Goal: Information Seeking & Learning: Find specific fact

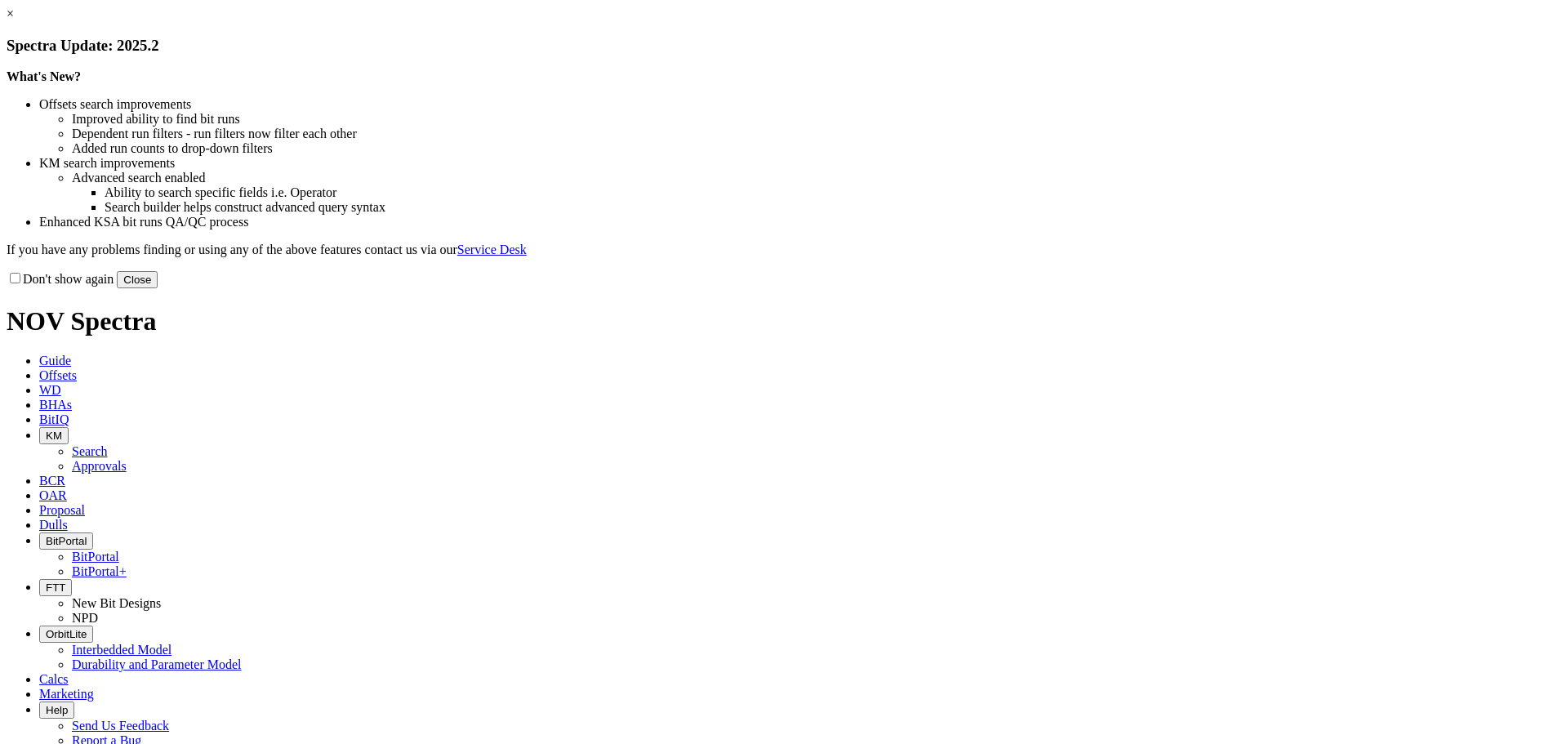
click at [158, 289] on button "Close" at bounding box center [136, 280] width 41 height 17
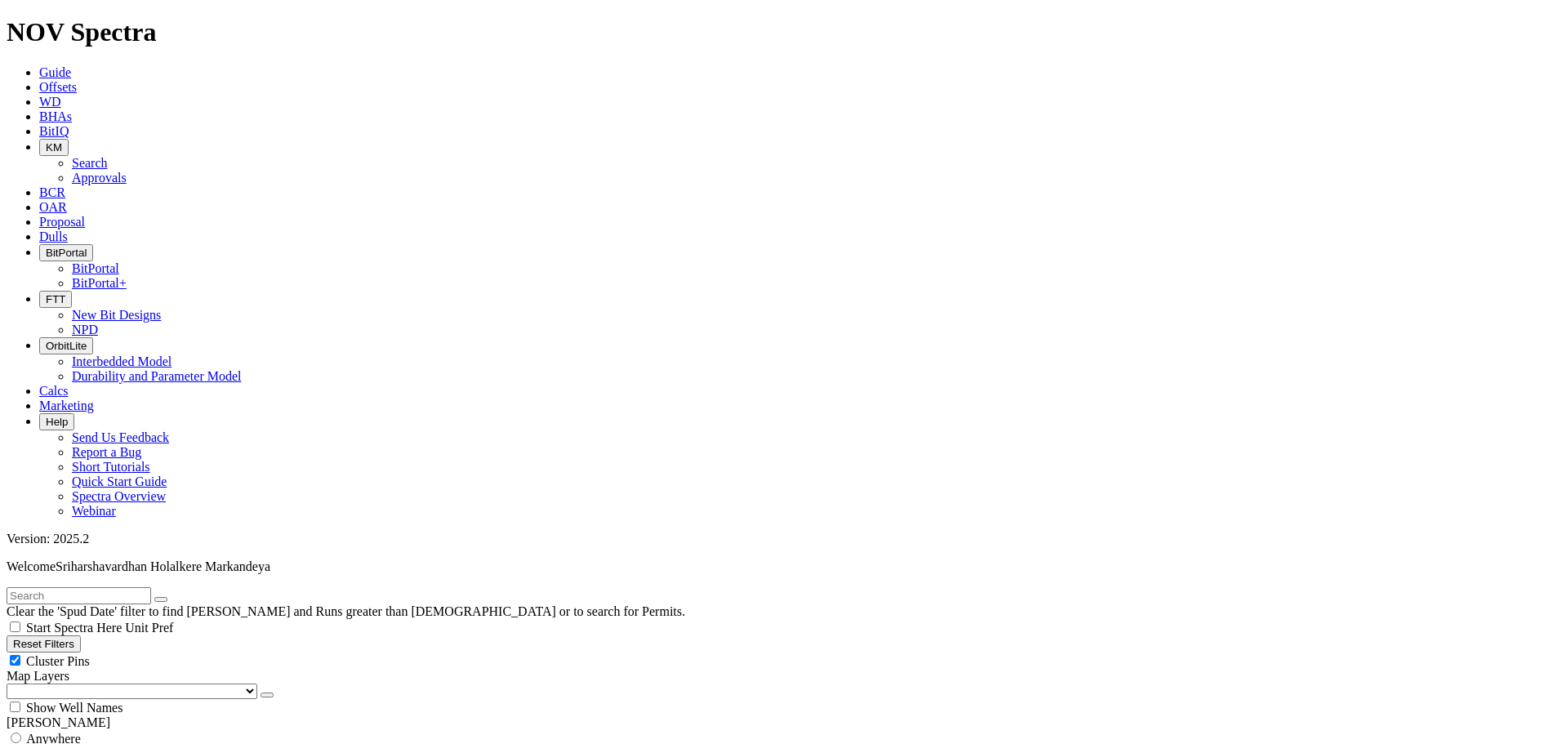
click at [99, 683] on select "US Counties Alberta, CA Townships British Columbia, CA Townships British Columb…" at bounding box center [132, 691] width 251 height 15
click at [139, 635] on div "Reset Filters Cluster Pins Map Layers (Clear) US Counties Alberta, CA Townships…" at bounding box center [784, 675] width 1555 height 80
click at [102, 683] on select "US Counties Alberta, CA Townships British Columbia, CA Townships British Columb…" at bounding box center [132, 691] width 251 height 15
click at [76, 635] on button "Reset Filters" at bounding box center [44, 644] width 75 height 17
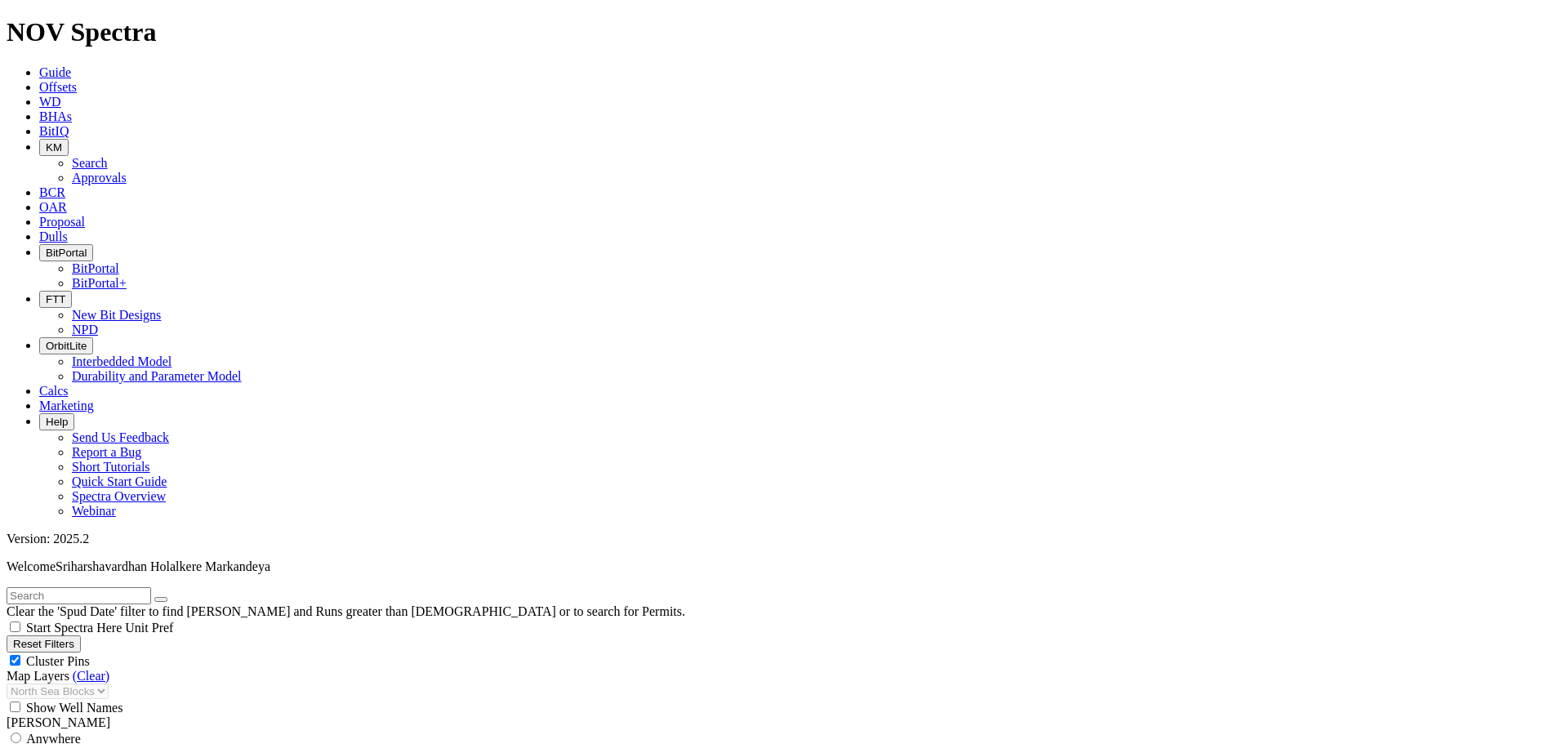
click at [73, 635] on button "Reset Filters" at bounding box center [44, 644] width 75 height 17
click at [71, 65] on span "Guide" at bounding box center [55, 72] width 32 height 14
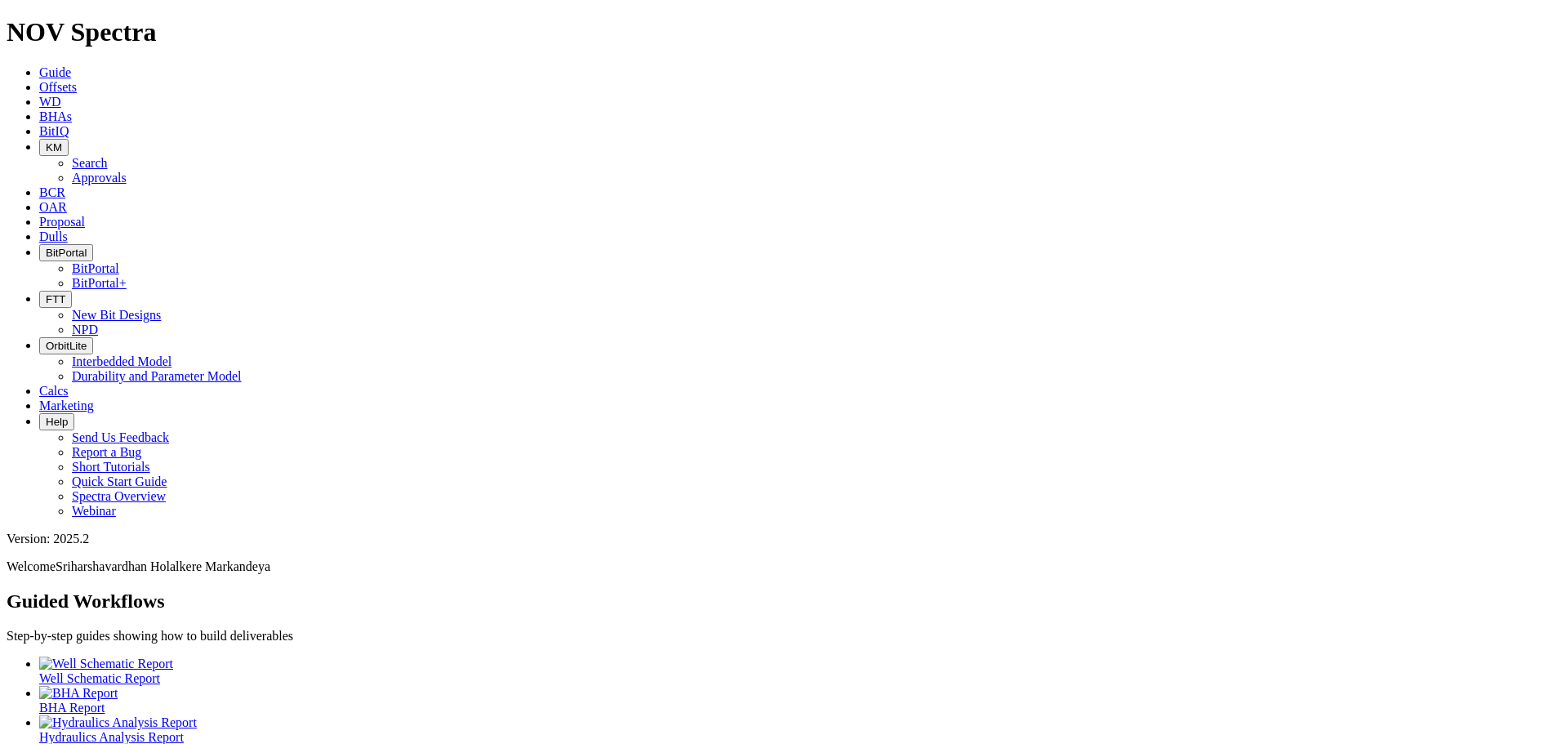
click at [62, 141] on span "KM" at bounding box center [53, 147] width 16 height 12
click at [108, 156] on link "Search" at bounding box center [90, 163] width 36 height 14
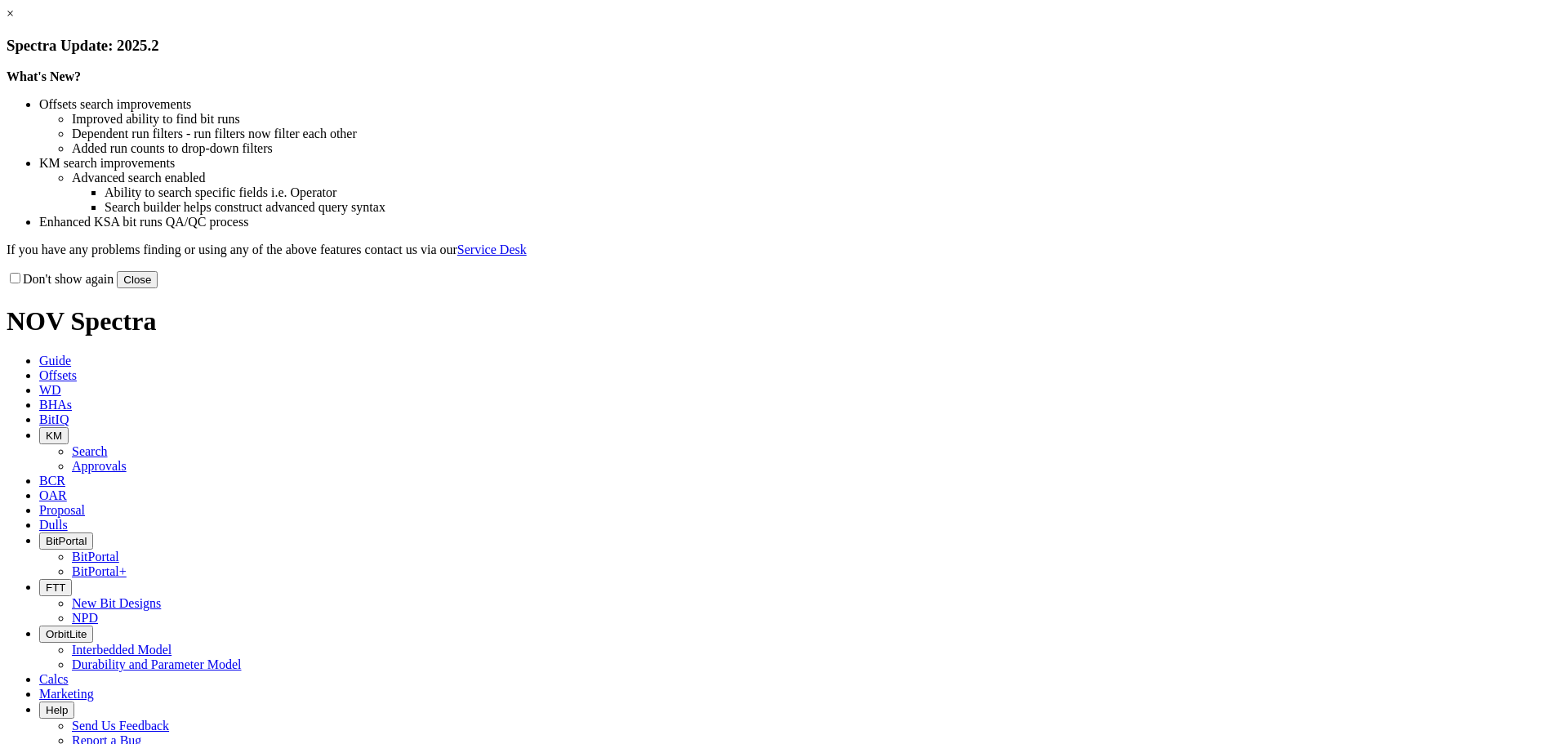
click at [158, 289] on button "Close" at bounding box center [136, 280] width 41 height 17
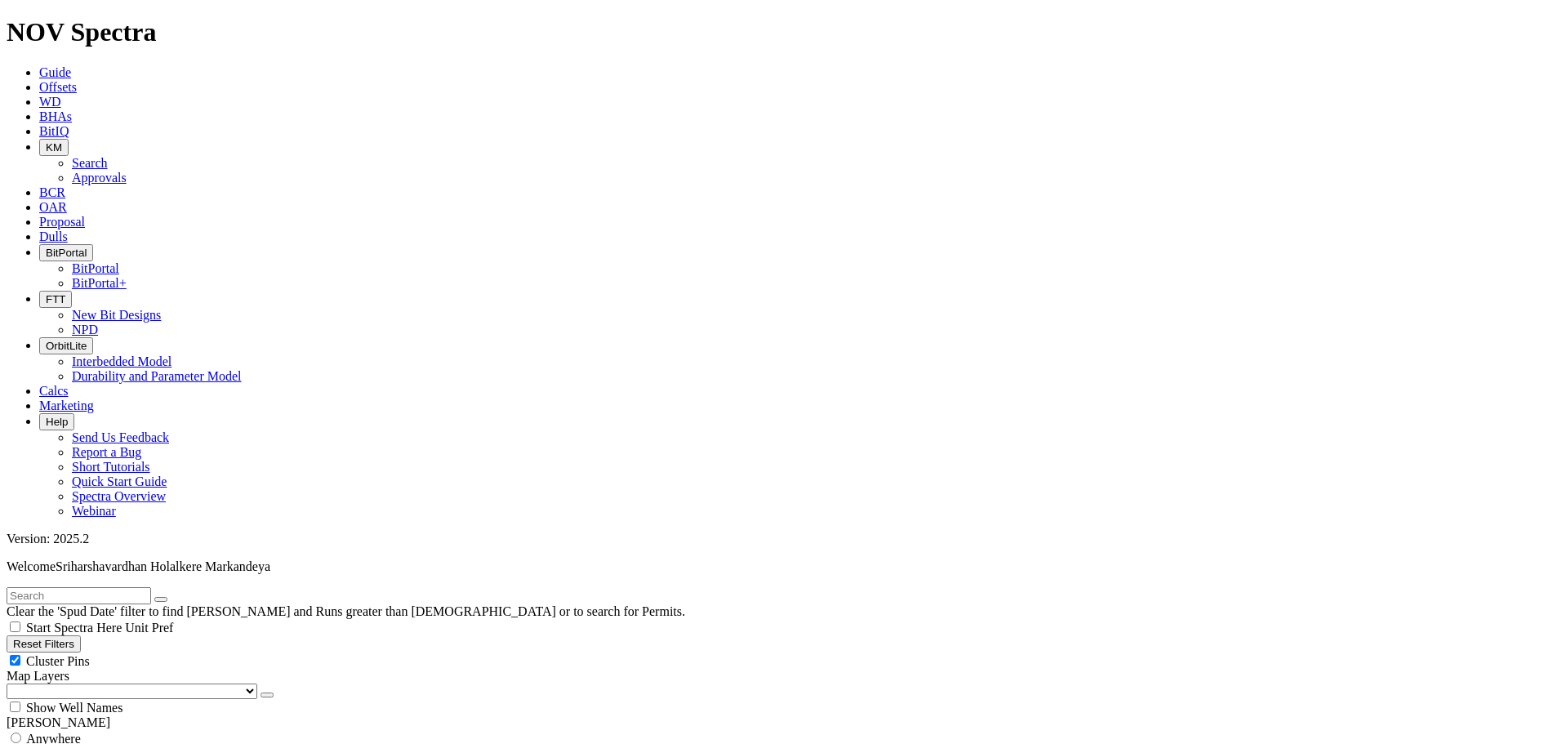
scroll to position [408, 0]
checkbox input "false"
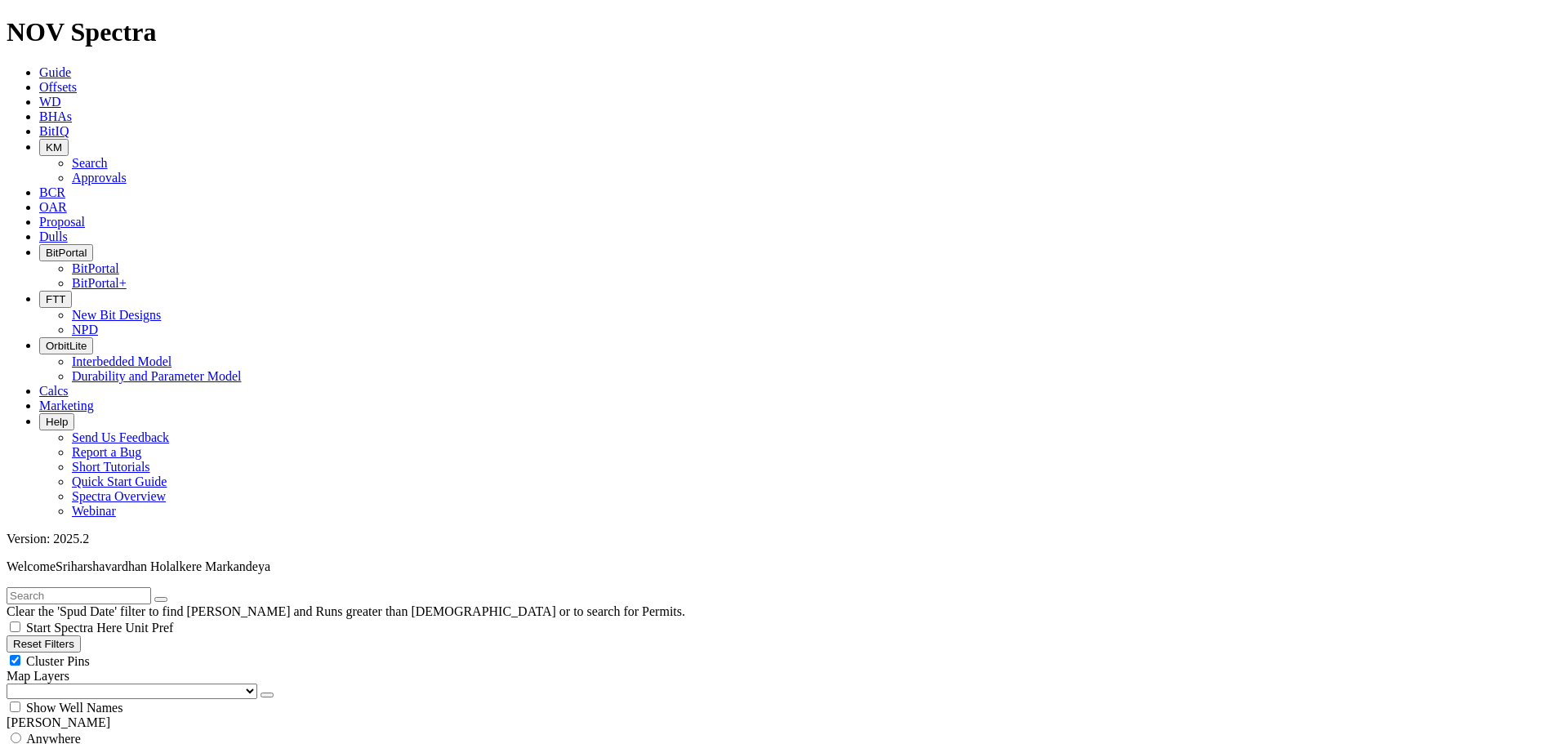
click at [62, 141] on span "KM" at bounding box center [53, 147] width 16 height 12
click at [108, 156] on link "Search" at bounding box center [90, 163] width 36 height 14
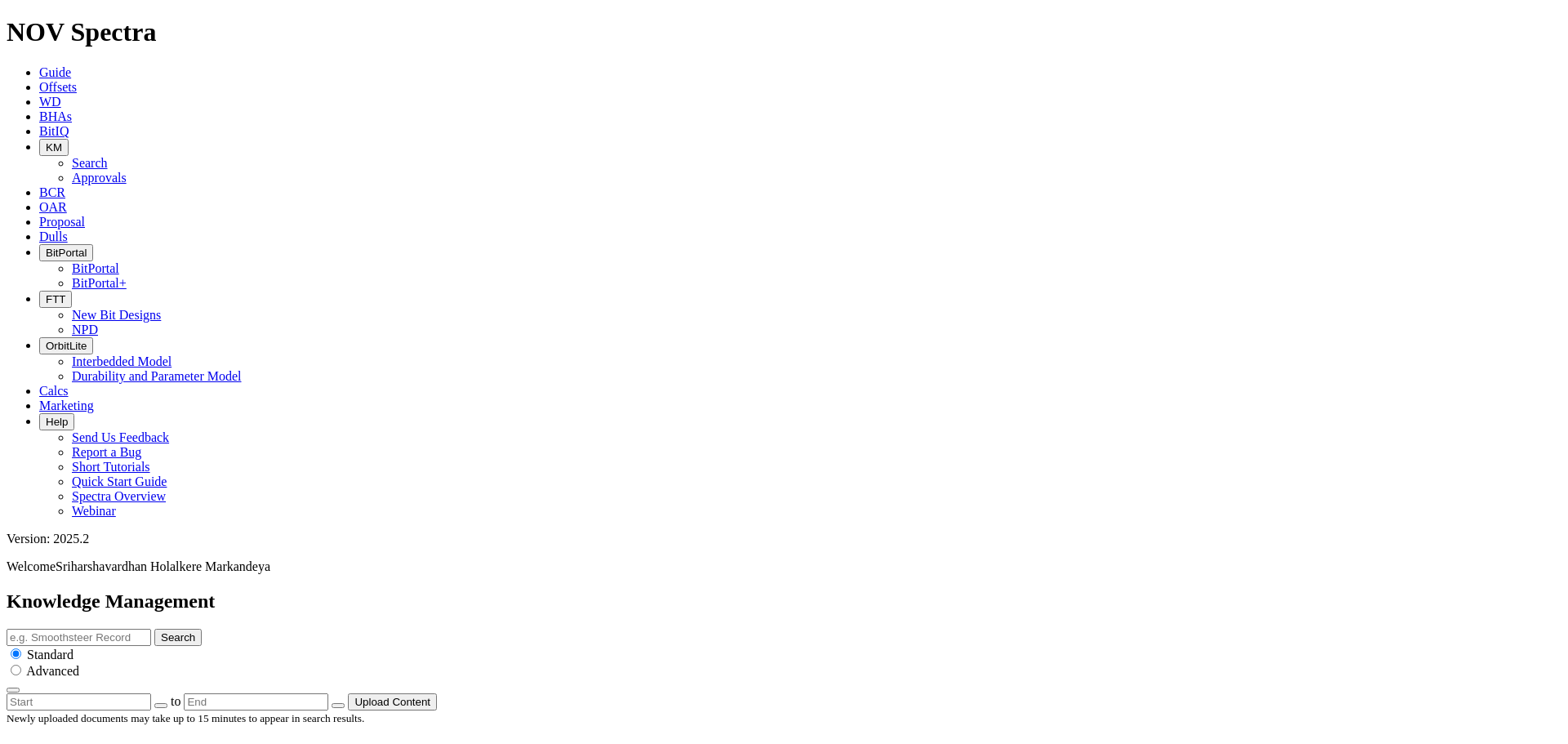
click at [151, 629] on input "text" at bounding box center [79, 637] width 145 height 17
type input "europe"
click at [154, 629] on button "Search" at bounding box center [178, 637] width 47 height 17
click at [151, 629] on input "europe" at bounding box center [79, 637] width 145 height 17
drag, startPoint x: 797, startPoint y: 90, endPoint x: 664, endPoint y: 93, distance: 133.0
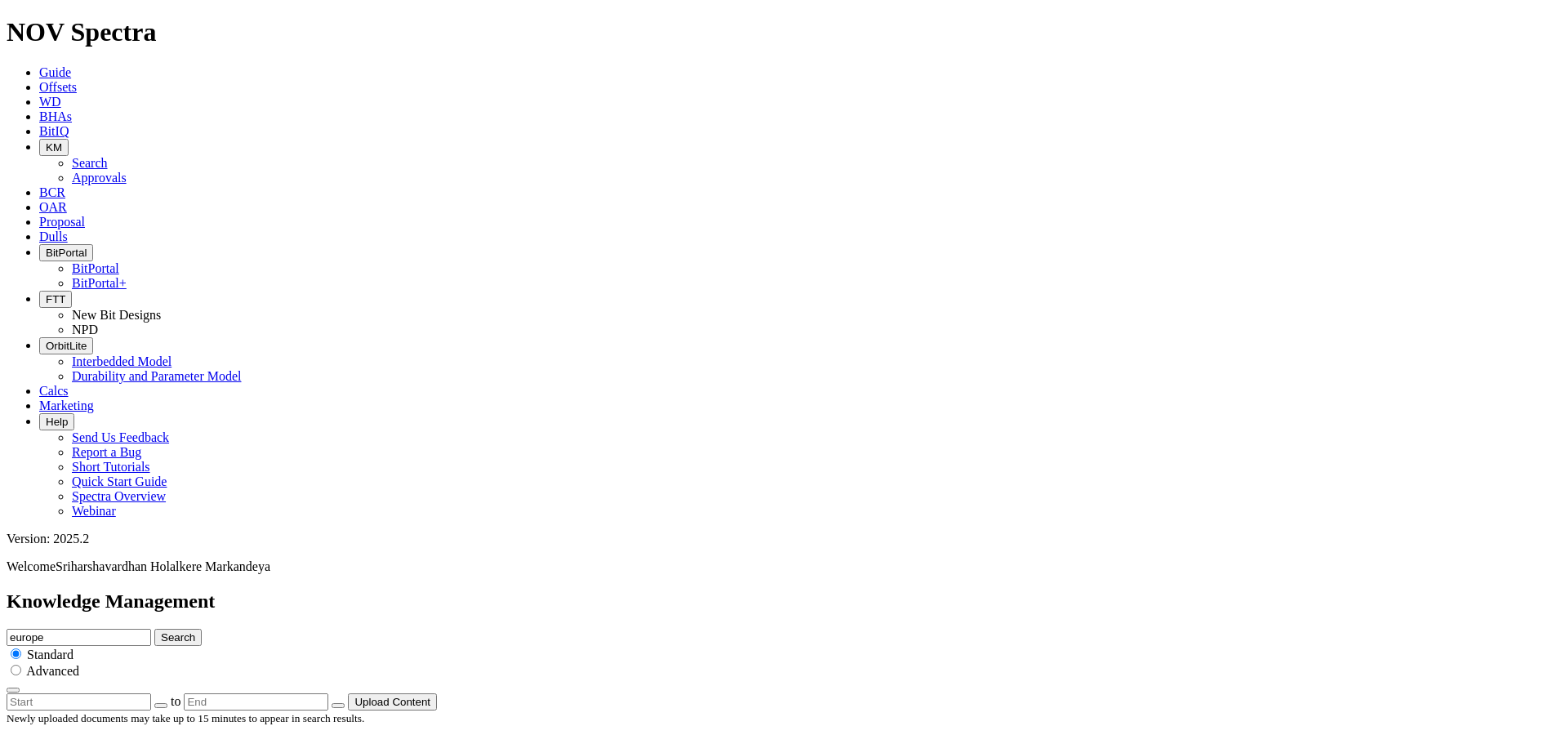
click at [664, 591] on div "Knowledge Management europe Search Standard Advanced to Upload Content" at bounding box center [784, 650] width 1555 height 120
type input "north sea"
click at [154, 629] on button "Search" at bounding box center [178, 637] width 47 height 17
click at [951, 663] on div "Advanced" at bounding box center [784, 670] width 1555 height 16
click at [21, 664] on input "radio" at bounding box center [15, 669] width 10 height 10
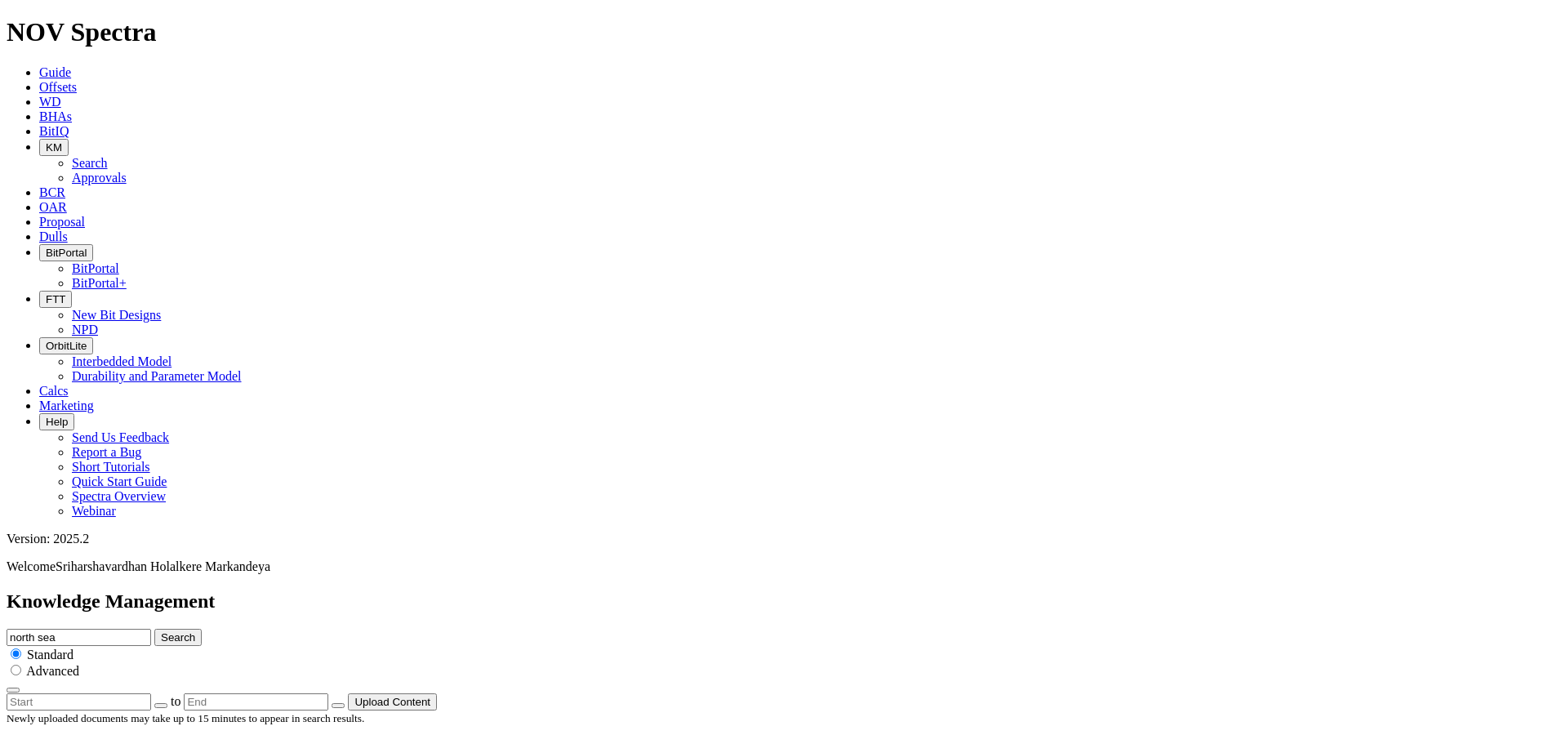
radio input "true"
radio input "false"
click at [151, 629] on input "north sea" at bounding box center [79, 637] width 145 height 17
type input "n"
type input "[GEOGRAPHIC_DATA]"
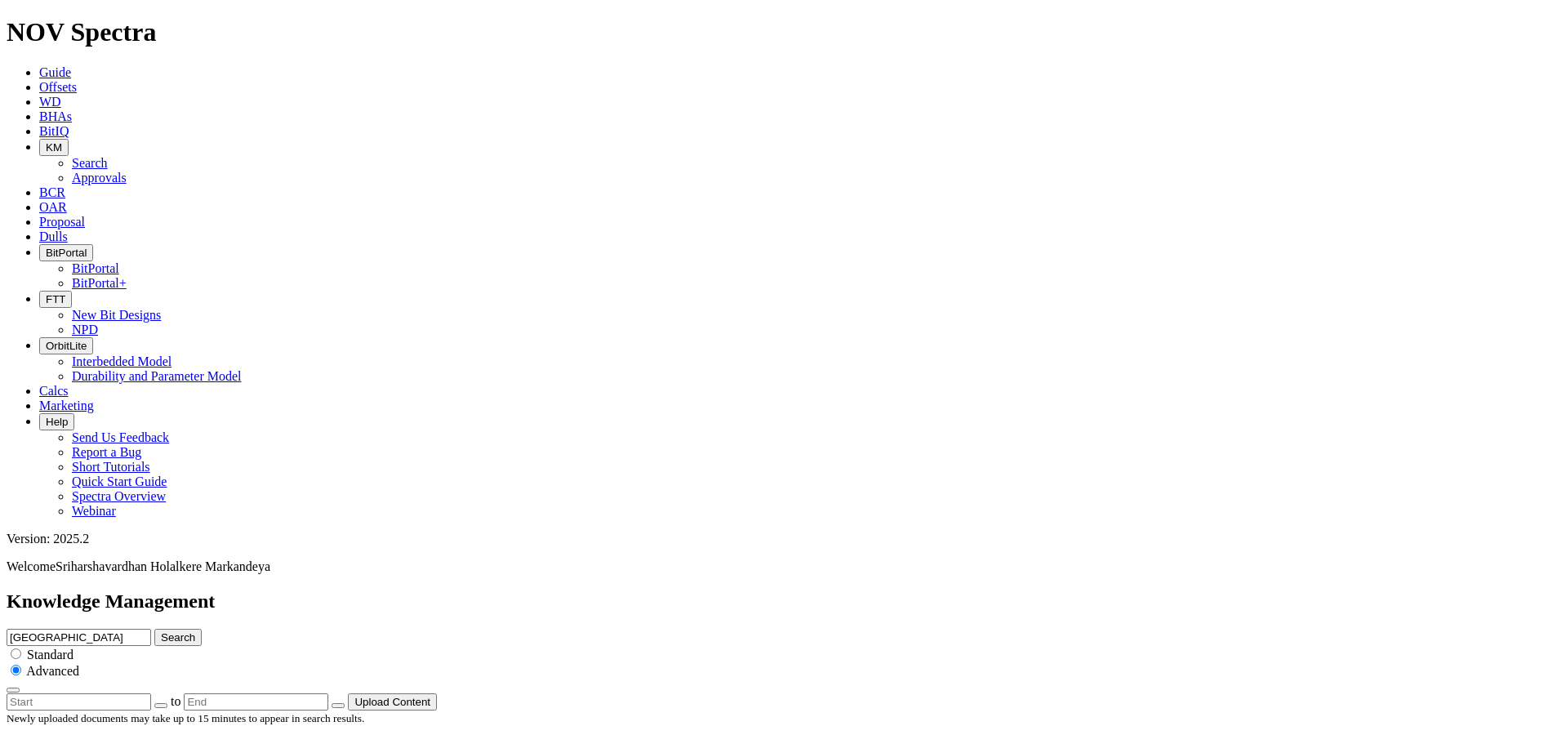
click at [154, 629] on button "Search" at bounding box center [178, 637] width 47 height 17
drag, startPoint x: 789, startPoint y: 94, endPoint x: 558, endPoint y: 96, distance: 231.0
click at [558, 591] on div "Knowledge Management [GEOGRAPHIC_DATA] Search Standard Advanced to Upload Conte…" at bounding box center [784, 650] width 1555 height 120
type input "saudi"
click at [154, 629] on button "Search" at bounding box center [178, 637] width 47 height 17
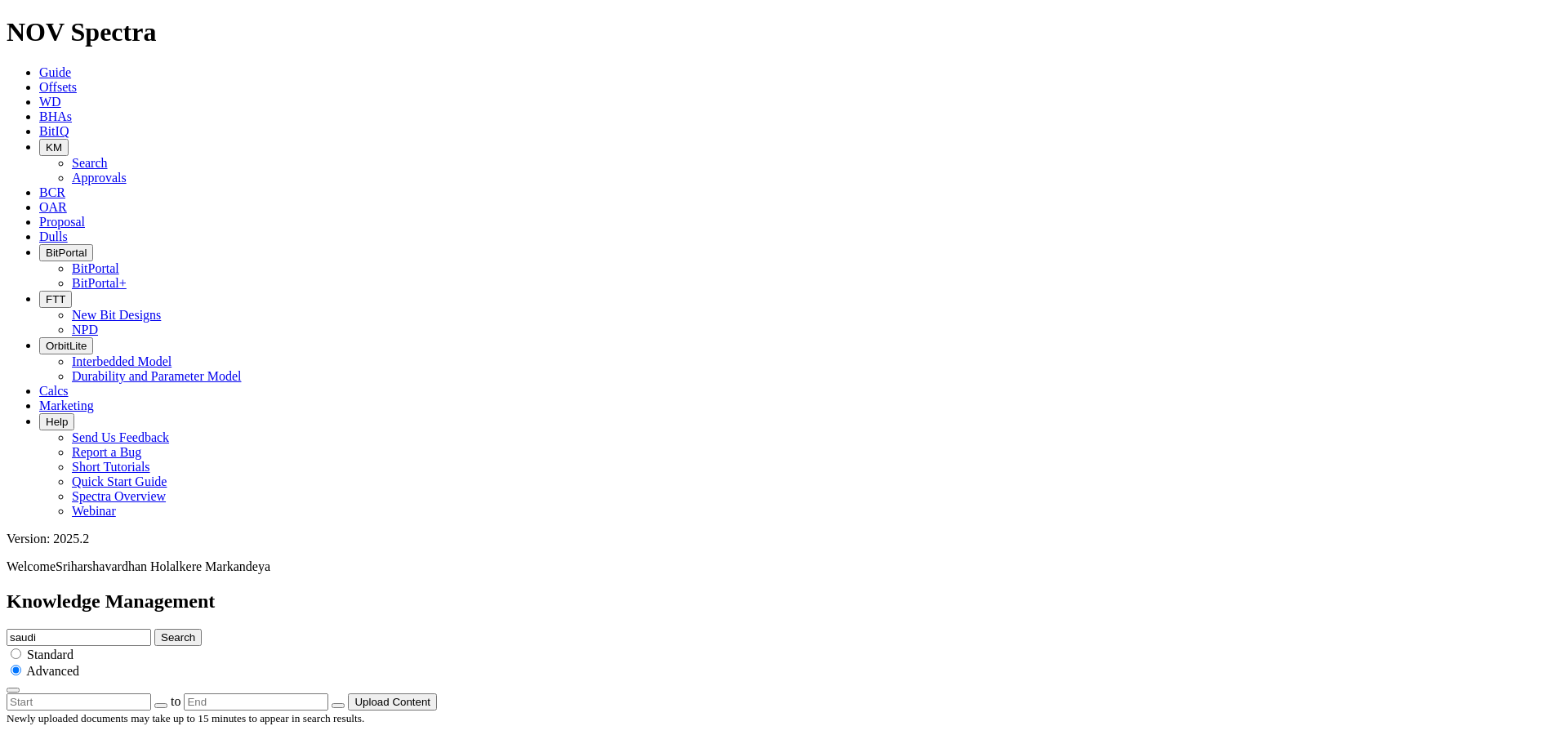
click at [151, 629] on input "saudi" at bounding box center [79, 637] width 145 height 17
drag, startPoint x: 789, startPoint y: 86, endPoint x: 673, endPoint y: 83, distance: 116.0
click at [674, 591] on div "Knowledge Management saudi Search Standard Advanced to Upload Content" at bounding box center [784, 650] width 1555 height 120
click at [151, 629] on input "text" at bounding box center [79, 637] width 145 height 17
type input "oman"
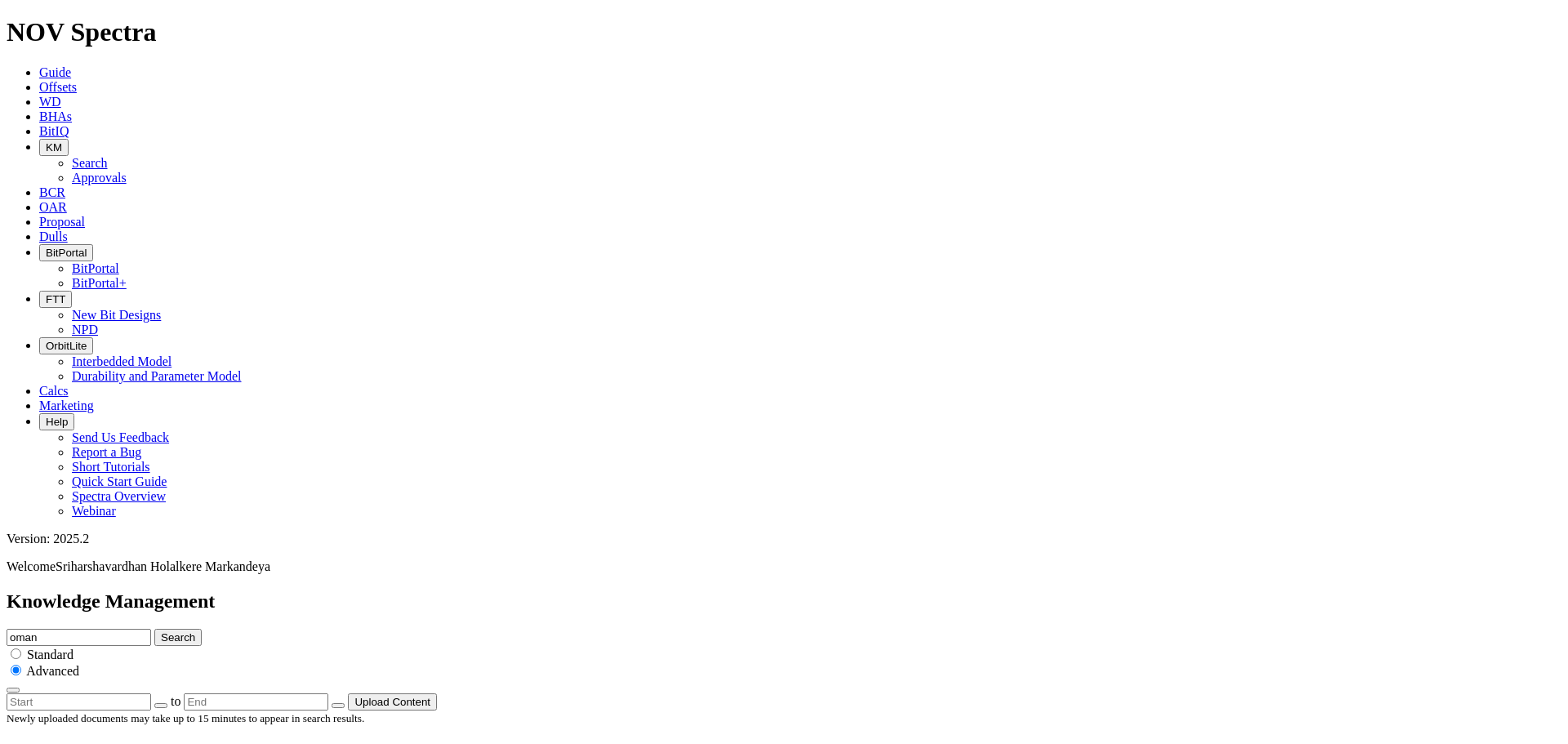
click at [154, 629] on button "Search" at bounding box center [178, 637] width 47 height 17
click at [86, 247] on span "BitPortal" at bounding box center [65, 253] width 41 height 12
click at [119, 261] on link "BitPortal" at bounding box center [96, 268] width 47 height 14
